Goal: Task Accomplishment & Management: Complete application form

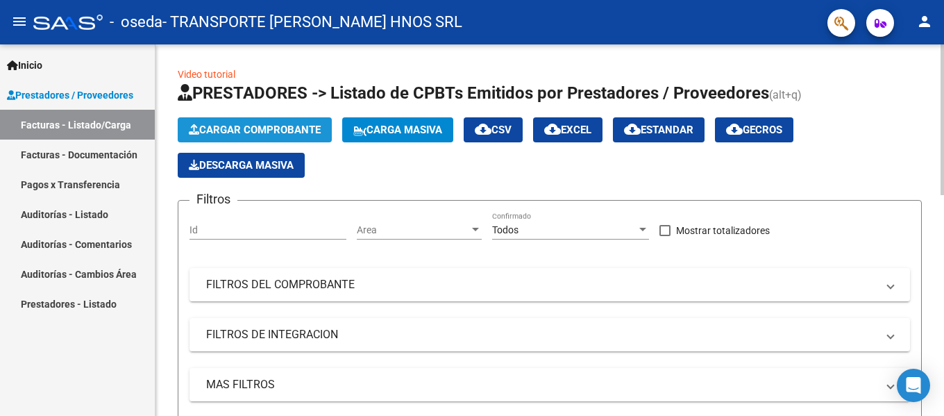
click at [235, 127] on span "Cargar Comprobante" at bounding box center [255, 130] width 132 height 12
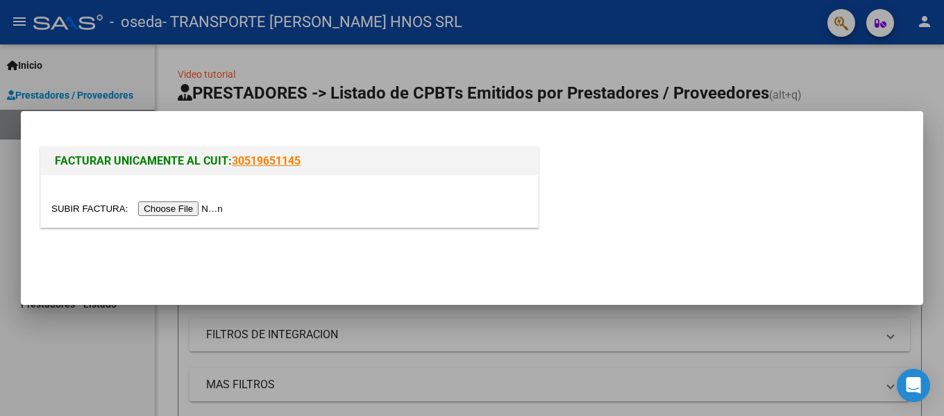
click at [195, 205] on input "file" at bounding box center [139, 208] width 176 height 15
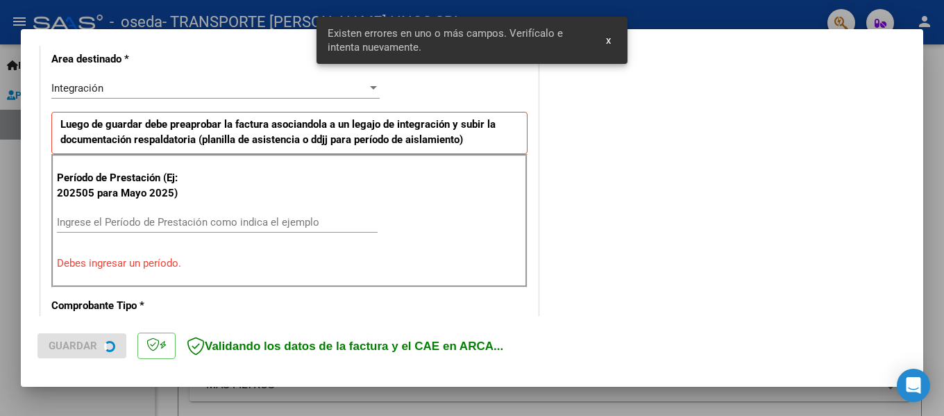
scroll to position [322, 0]
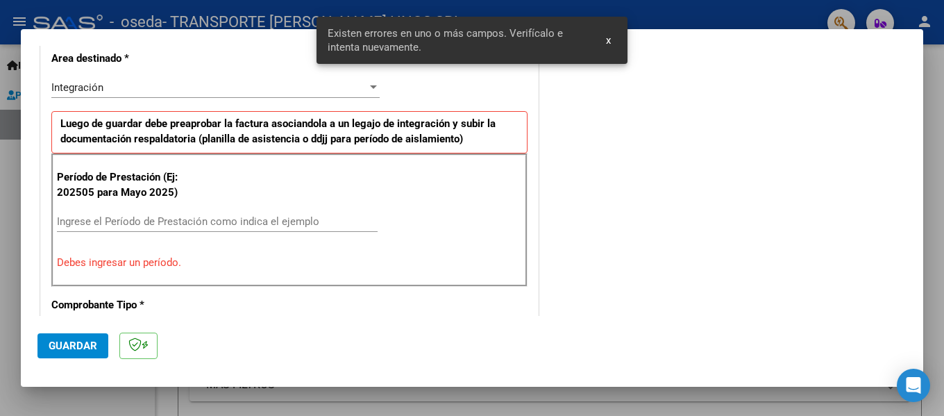
click at [309, 223] on input "Ingrese el Período de Prestación como indica el ejemplo" at bounding box center [217, 221] width 321 height 12
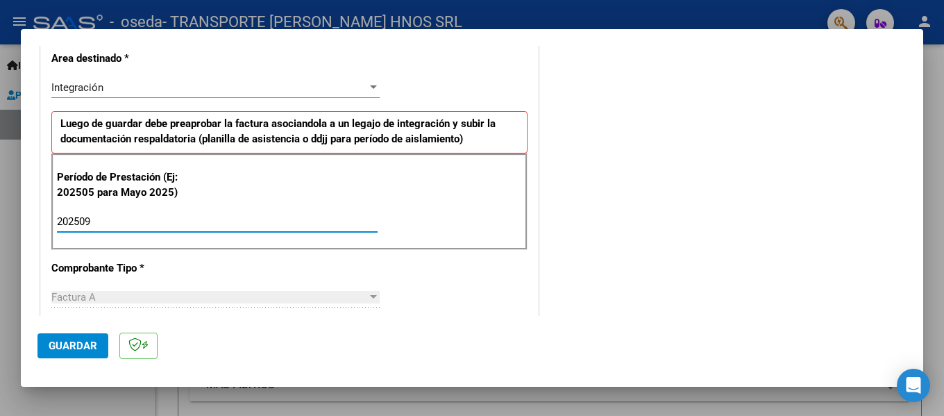
type input "202509"
click at [65, 343] on span "Guardar" at bounding box center [73, 345] width 49 height 12
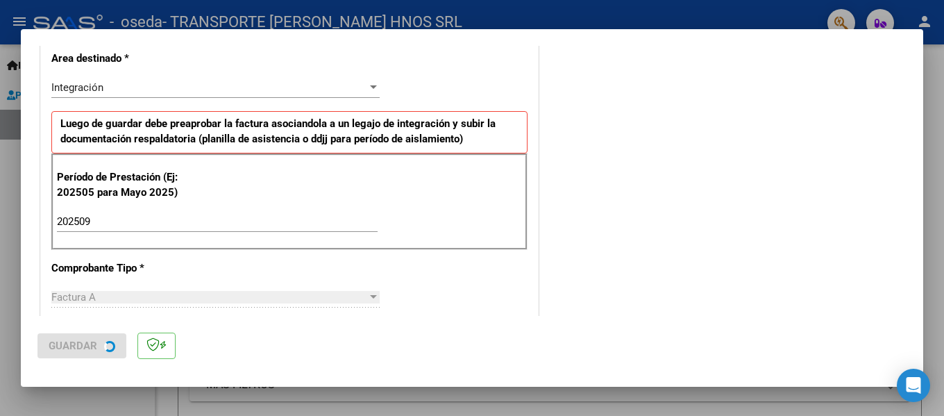
scroll to position [0, 0]
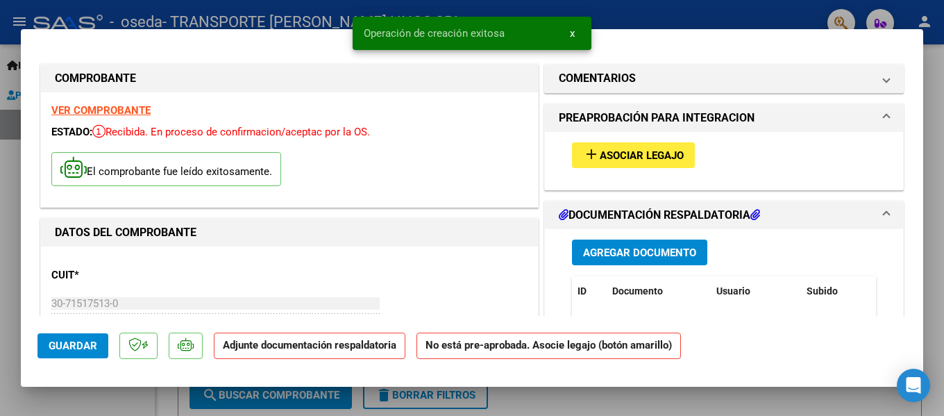
click at [599, 160] on span "Asociar Legajo" at bounding box center [641, 155] width 84 height 12
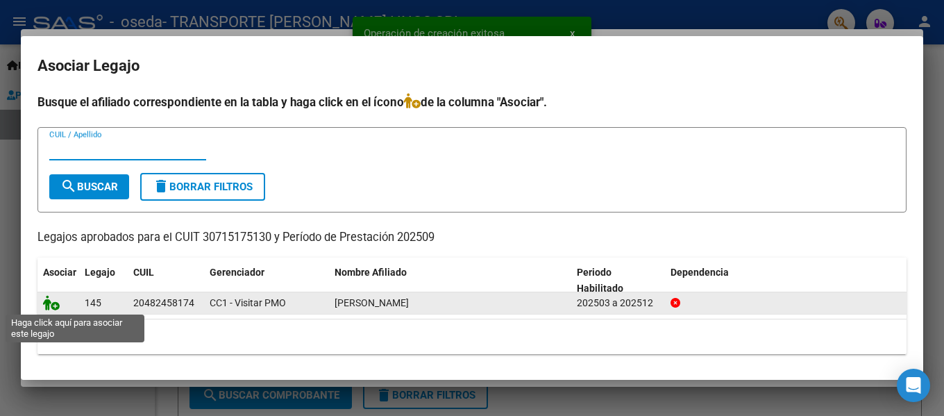
click at [51, 303] on icon at bounding box center [51, 302] width 17 height 15
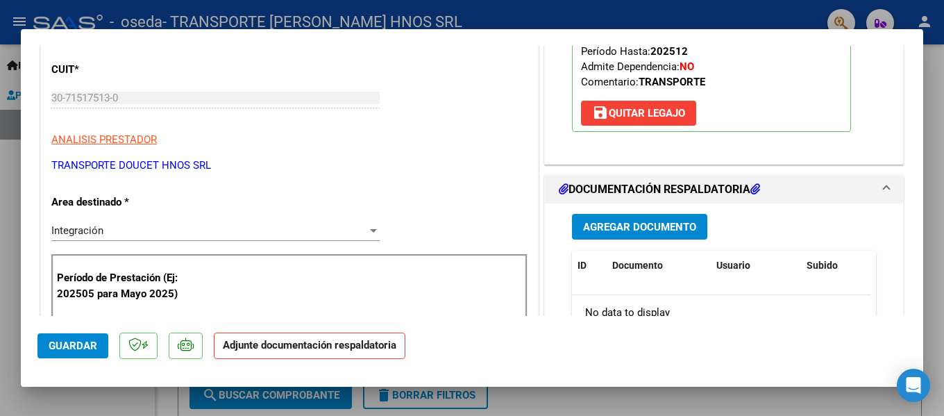
scroll to position [208, 0]
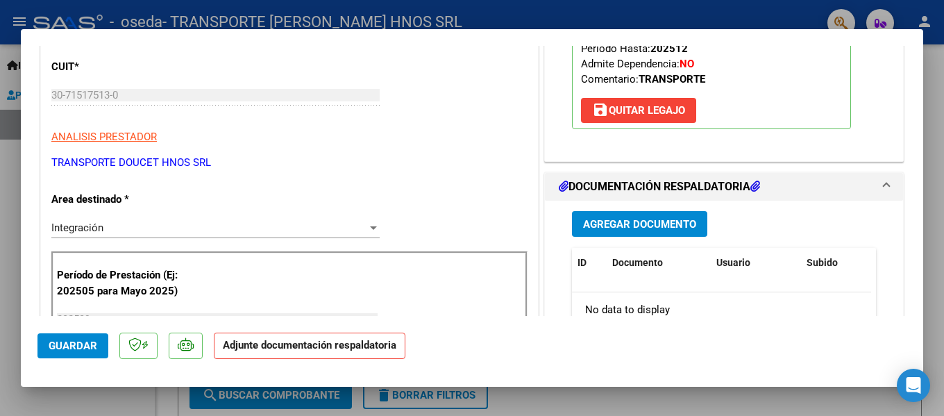
click at [672, 230] on span "Agregar Documento" at bounding box center [639, 224] width 113 height 12
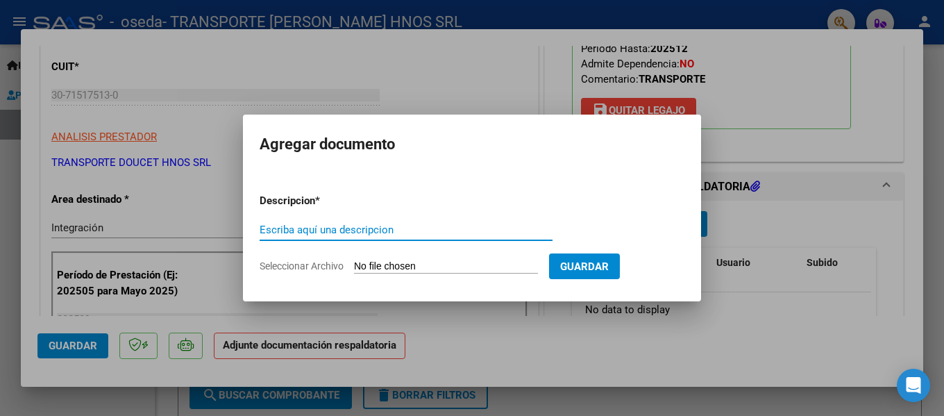
click at [432, 228] on input "Escriba aquí una descripcion" at bounding box center [405, 229] width 293 height 12
type input "ASISTENCIA [DATE] [PERSON_NAME]"
click at [423, 265] on input "Seleccionar Archivo" at bounding box center [446, 266] width 184 height 13
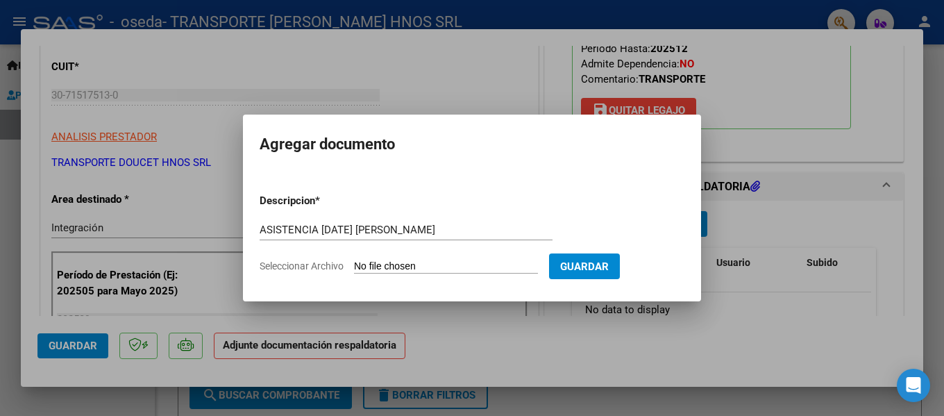
type input "C:\fakepath\MUSTAPICG [PERSON_NAME] ASISTENCIA [DATE].pdf"
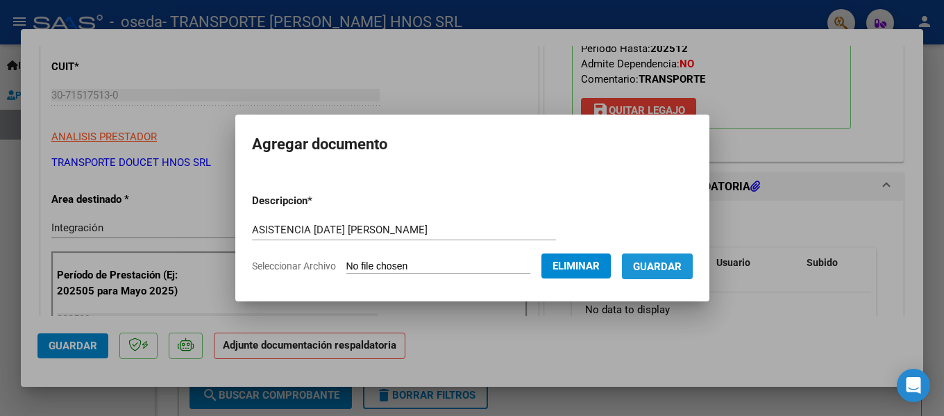
click at [669, 270] on span "Guardar" at bounding box center [657, 266] width 49 height 12
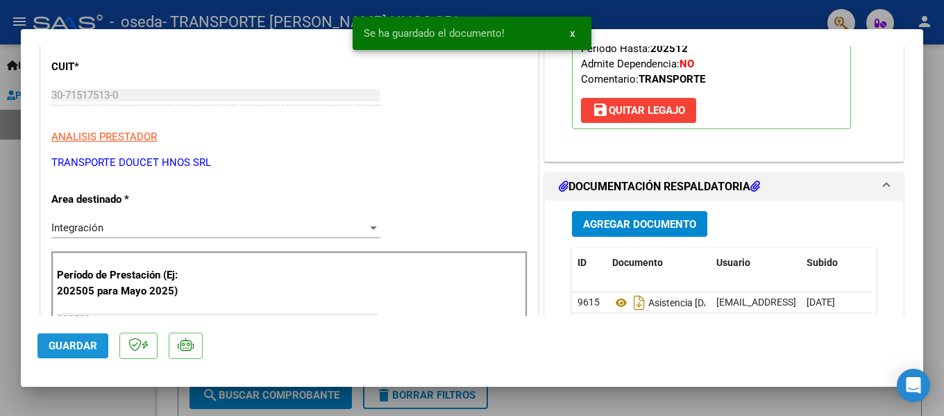
click at [70, 350] on span "Guardar" at bounding box center [73, 345] width 49 height 12
click at [10, 261] on div at bounding box center [472, 208] width 944 height 416
type input "$ 0,00"
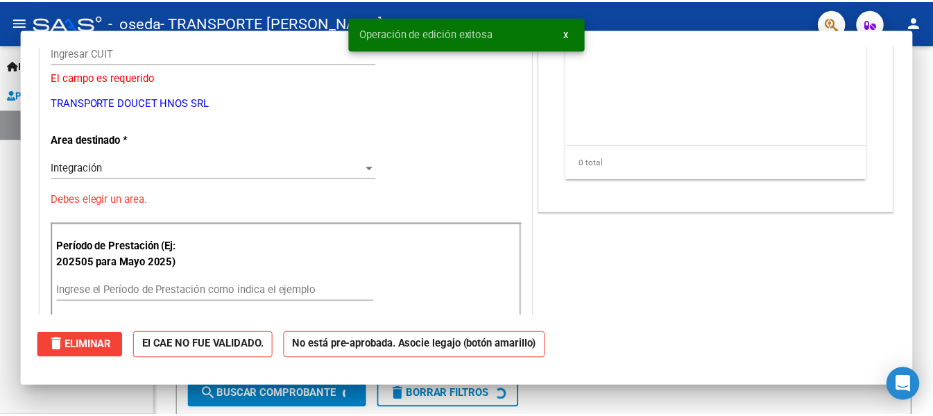
scroll to position [166, 0]
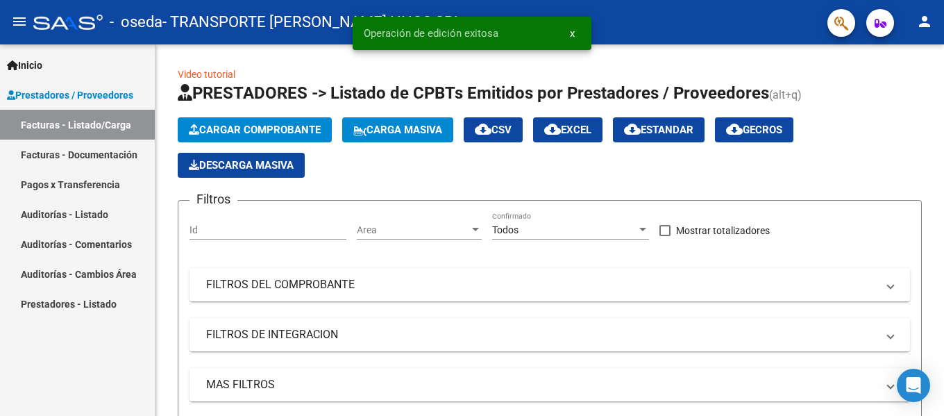
click at [927, 17] on mat-icon "person" at bounding box center [924, 21] width 17 height 17
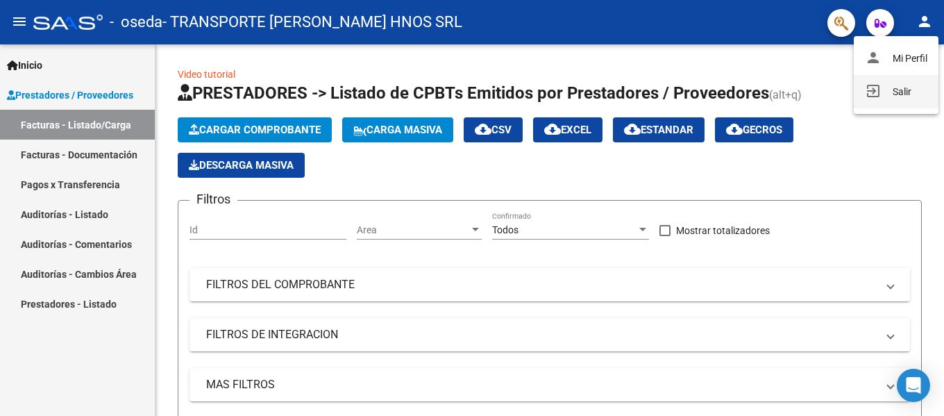
click at [878, 90] on button "exit_to_app Salir" at bounding box center [895, 91] width 85 height 33
